Goal: Check status: Check status

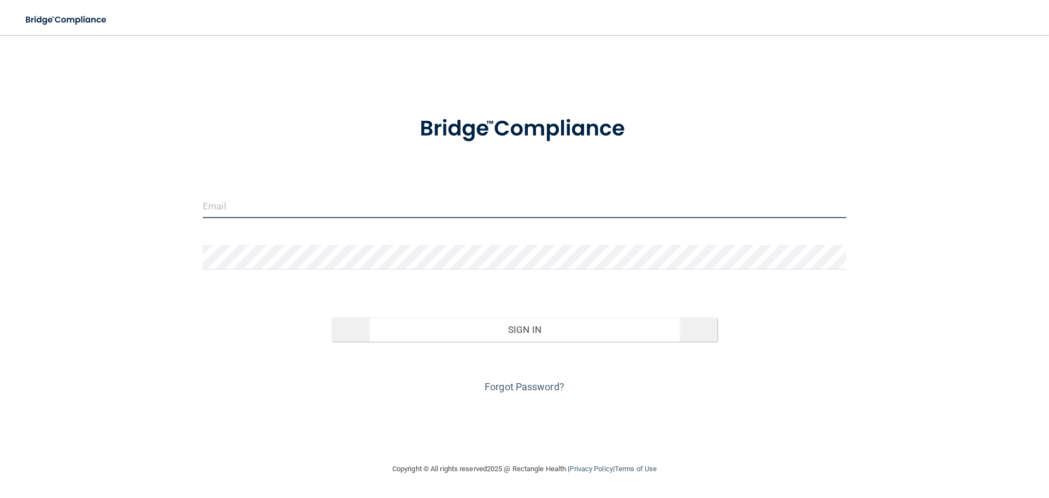
type input "[EMAIL_ADDRESS][PERSON_NAME][DOMAIN_NAME]"
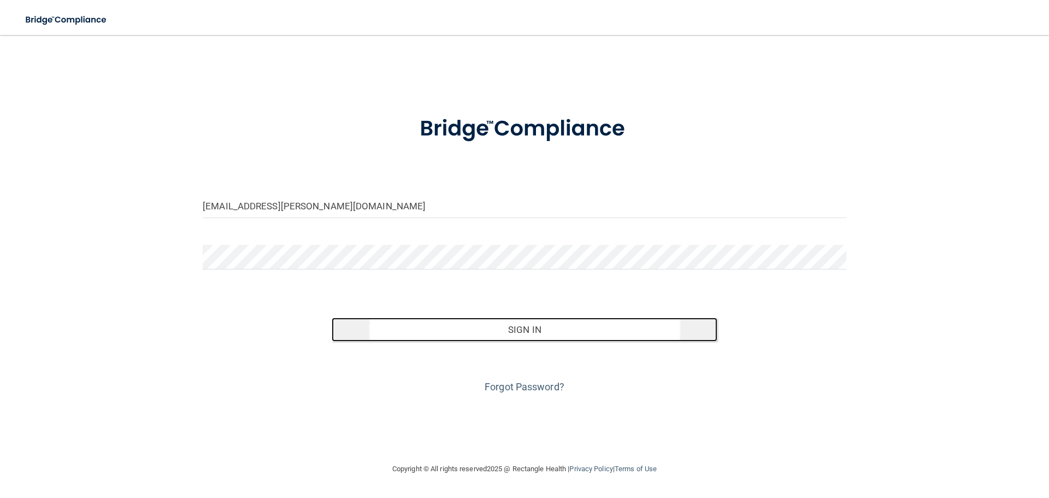
click at [410, 326] on button "Sign In" at bounding box center [525, 329] width 386 height 24
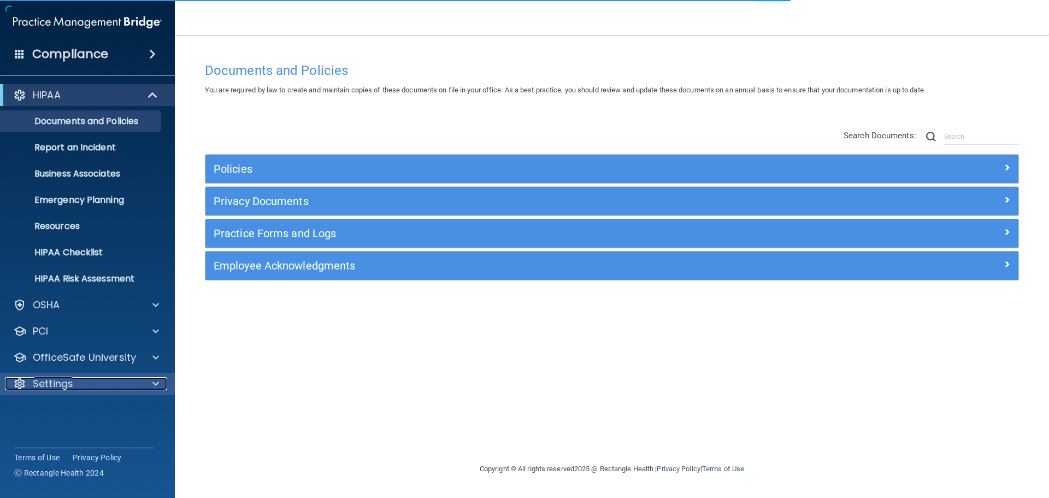
click at [102, 383] on div "Settings" at bounding box center [72, 383] width 135 height 13
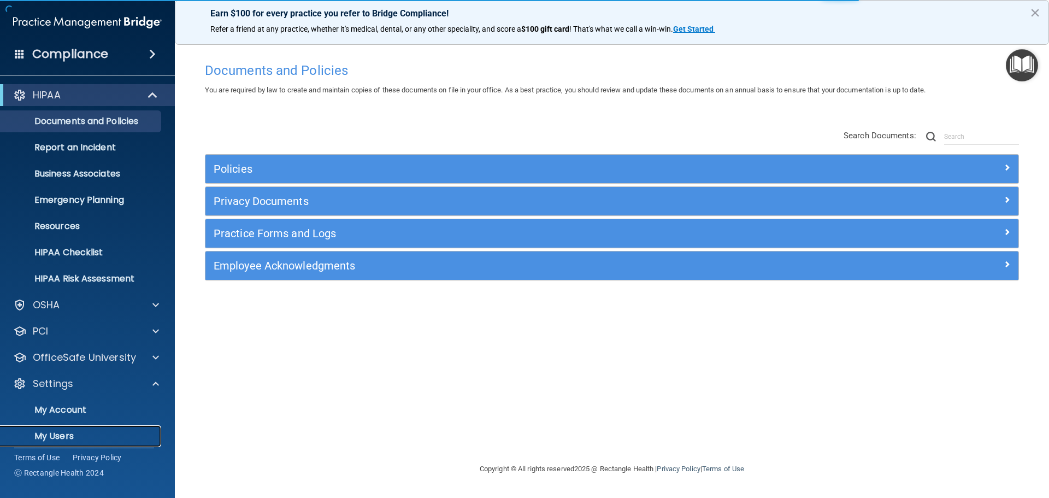
click at [69, 433] on p "My Users" at bounding box center [81, 435] width 149 height 11
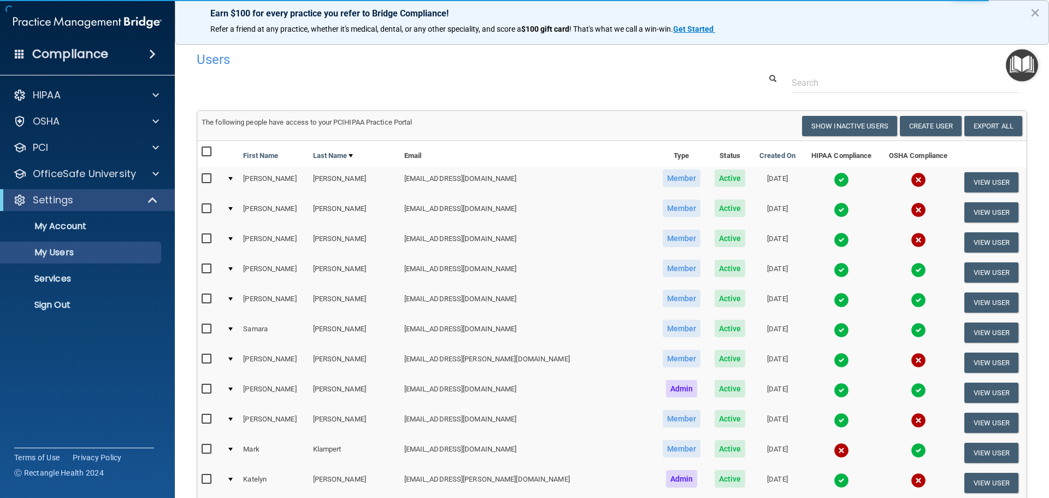
click at [833, 274] on img at bounding box center [840, 269] width 15 height 15
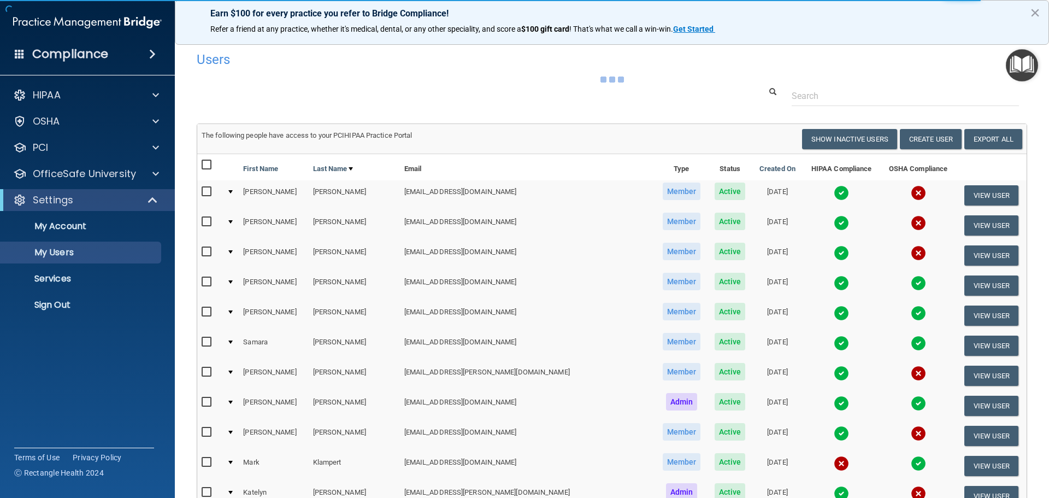
click at [833, 286] on img at bounding box center [840, 282] width 15 height 15
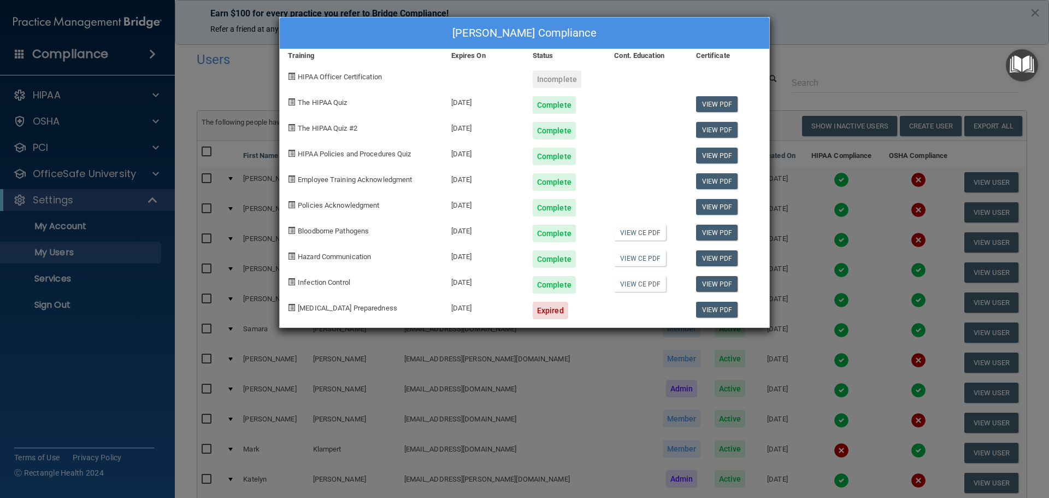
click at [803, 321] on div "[PERSON_NAME] Compliance Training Expires On Status Cont. Education Certificate…" at bounding box center [524, 249] width 1049 height 498
click at [832, 283] on div "[PERSON_NAME] Compliance Training Expires On Status Cont. Education Certificate…" at bounding box center [524, 249] width 1049 height 498
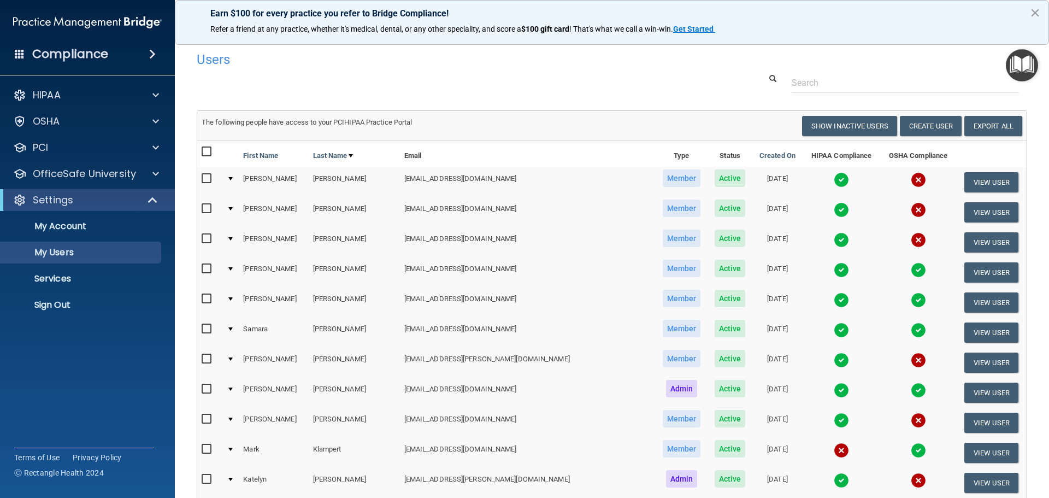
click at [910, 269] on img at bounding box center [917, 269] width 15 height 15
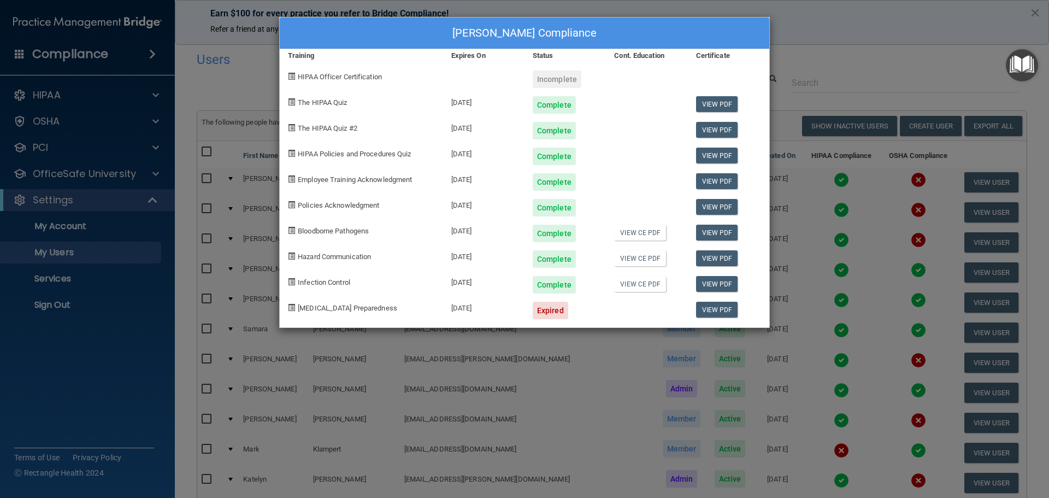
click at [827, 186] on div "[PERSON_NAME] Compliance Training Expires On Status Cont. Education Certificate…" at bounding box center [524, 249] width 1049 height 498
